Goal: Find contact information: Find contact information

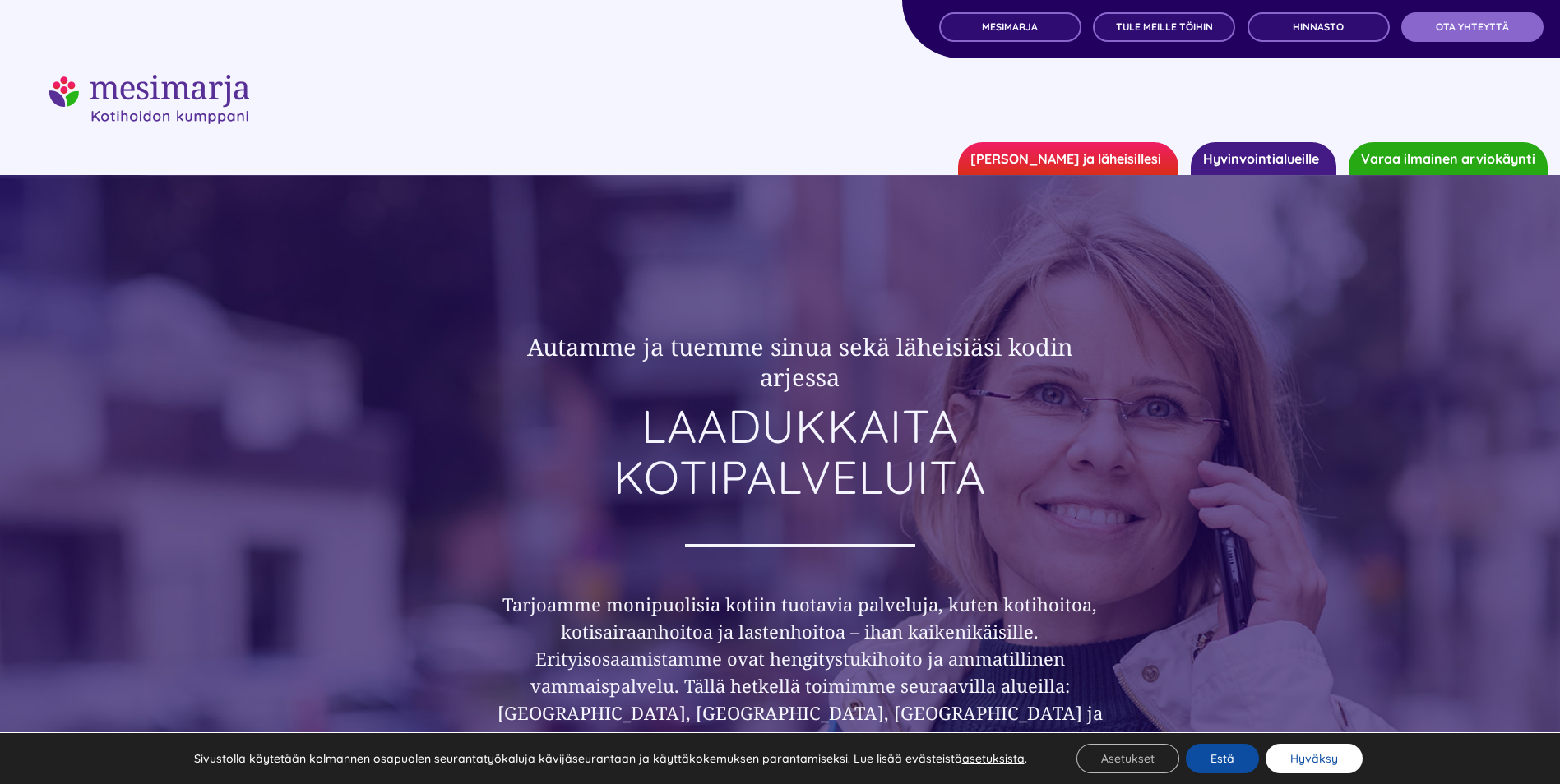
click at [1333, 758] on button "Hyväksy" at bounding box center [1314, 759] width 97 height 30
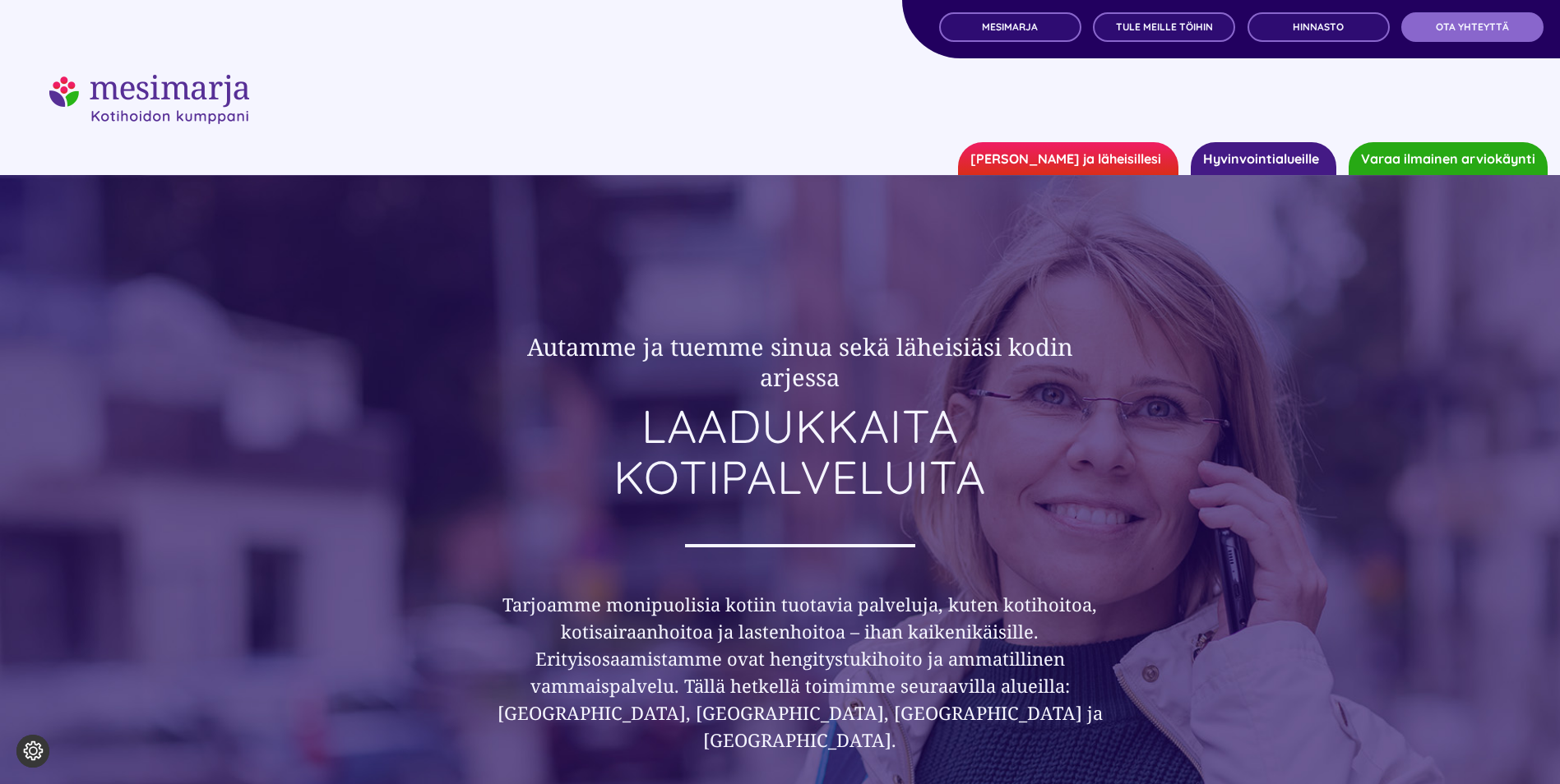
click at [1282, 157] on link "Hyvinvointialueille" at bounding box center [1264, 159] width 146 height 33
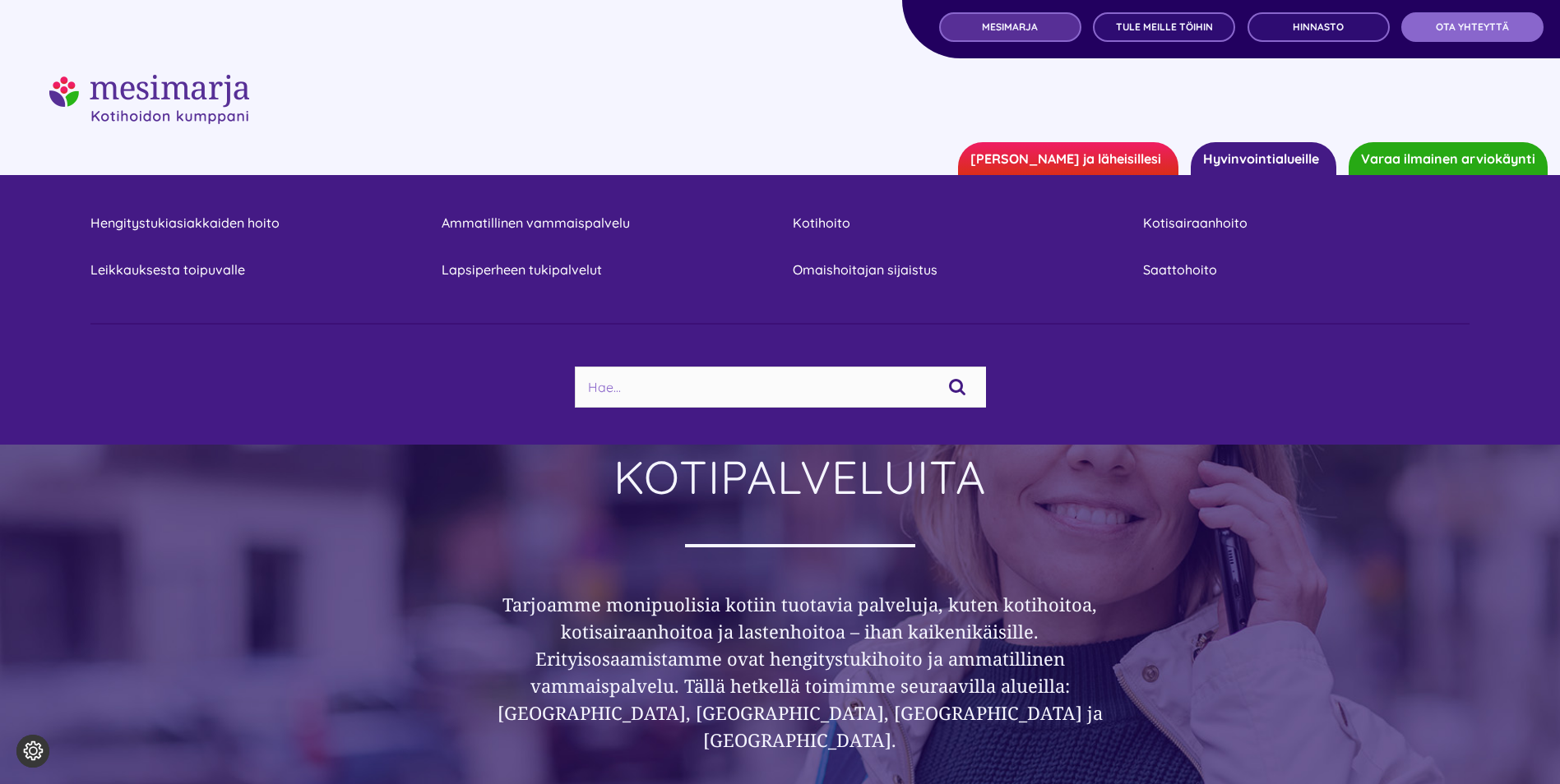
click at [1018, 29] on span "MESIMARJA" at bounding box center [1010, 27] width 56 height 12
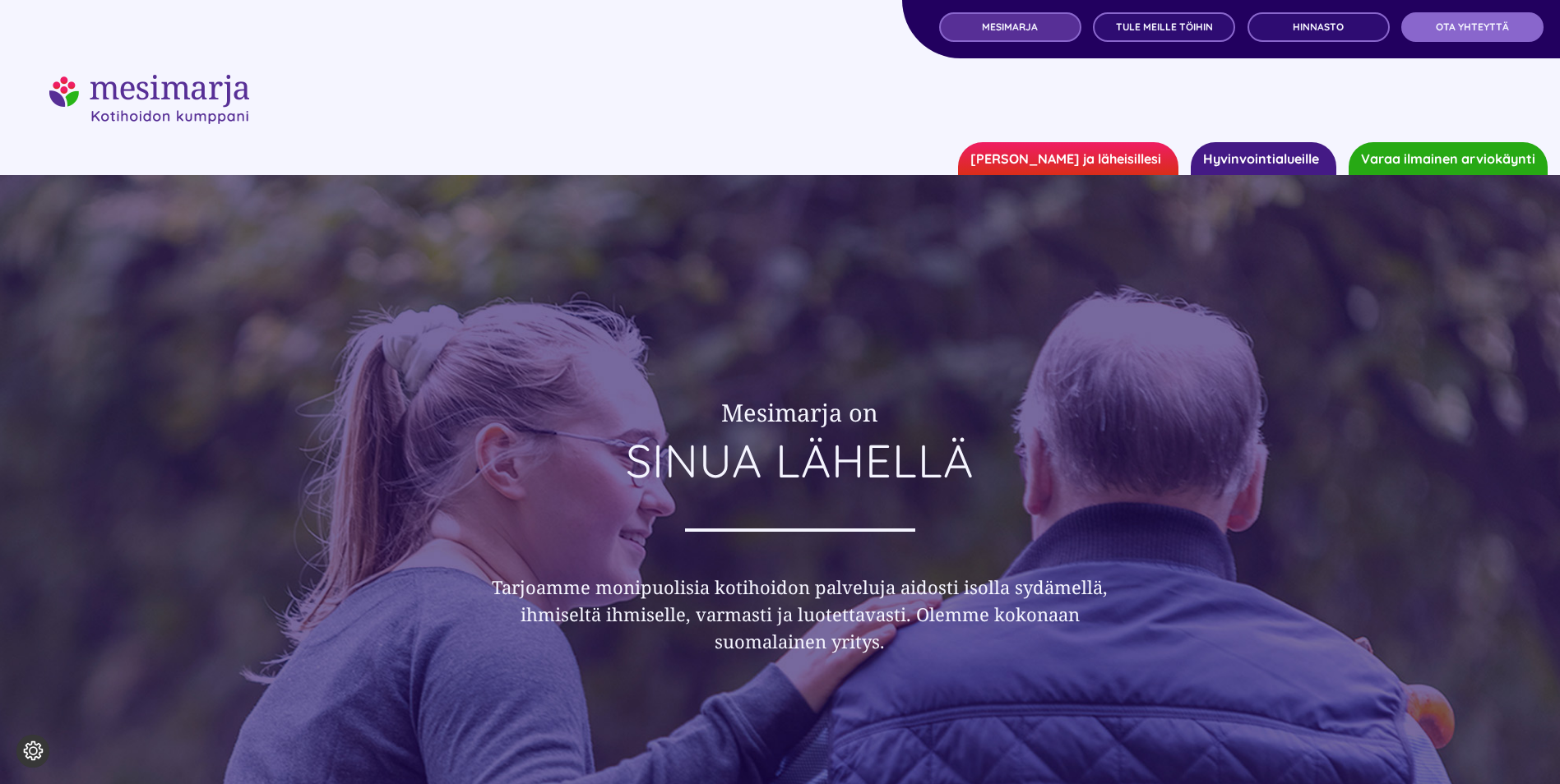
click at [1064, 27] on link "MESIMARJA" at bounding box center [1011, 27] width 143 height 30
click at [1431, 31] on link "OTA YHTEYTTÄ" at bounding box center [1473, 27] width 143 height 30
